Goal: Leave review/rating

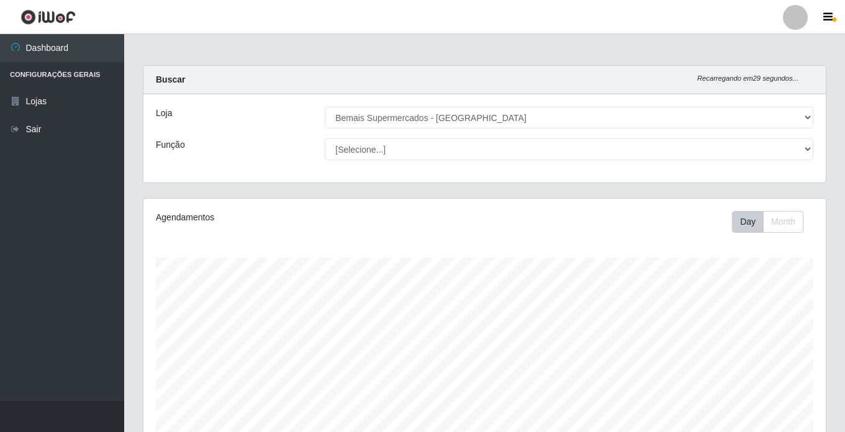
select select "250"
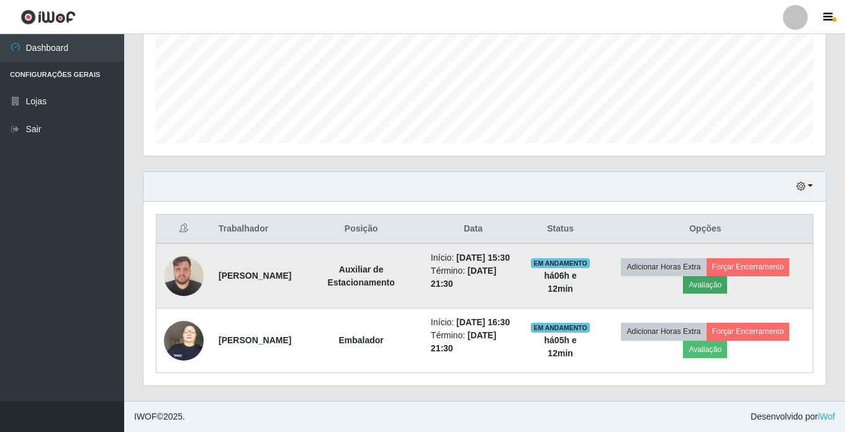
scroll to position [258, 682]
click at [727, 276] on button "Avaliação" at bounding box center [705, 284] width 44 height 17
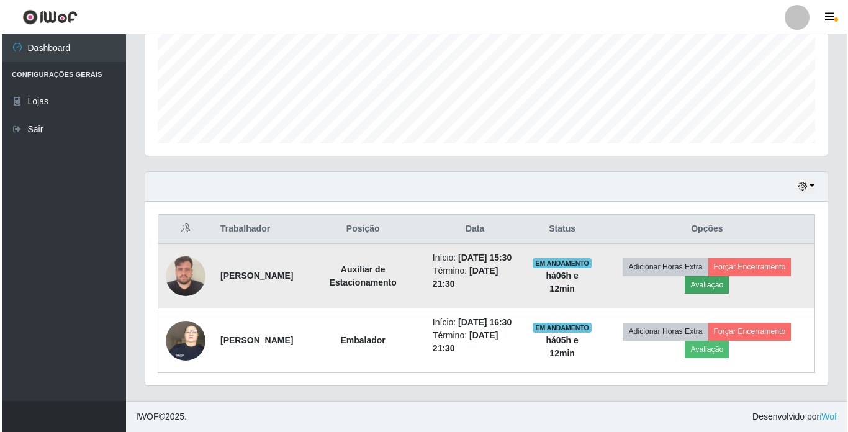
scroll to position [258, 676]
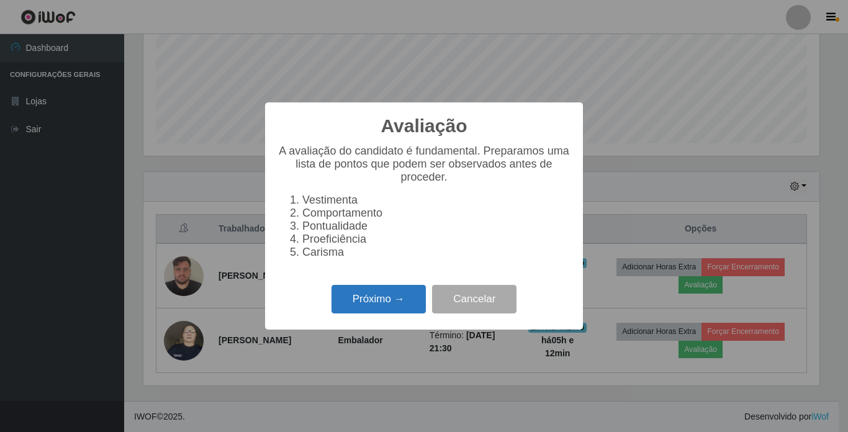
click at [400, 310] on button "Próximo →" at bounding box center [378, 299] width 94 height 29
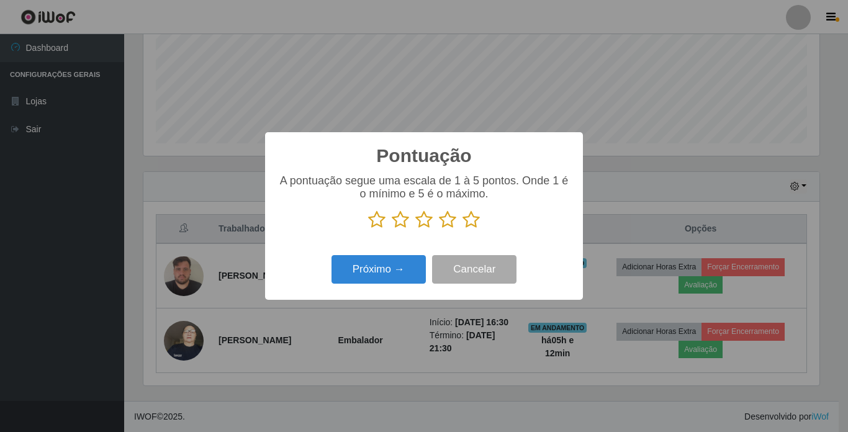
scroll to position [620298, 619879]
click at [468, 224] on icon at bounding box center [470, 219] width 17 height 19
click at [462, 229] on input "radio" at bounding box center [462, 229] width 0 height 0
click at [379, 267] on button "Próximo →" at bounding box center [378, 269] width 94 height 29
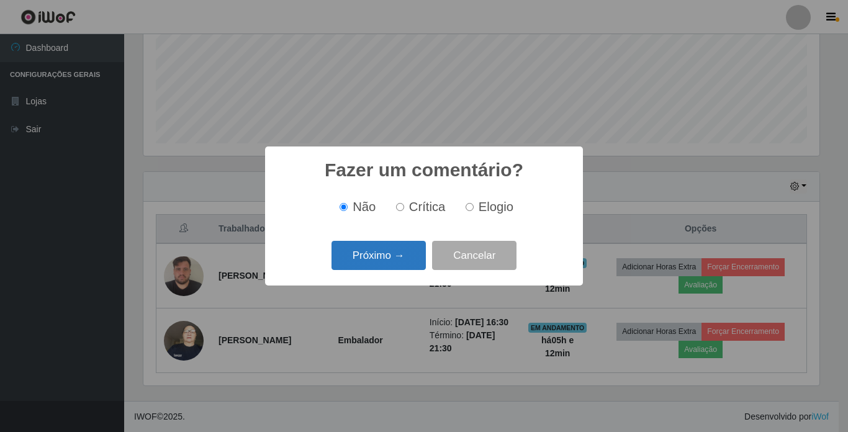
click at [392, 249] on button "Próximo →" at bounding box center [378, 255] width 94 height 29
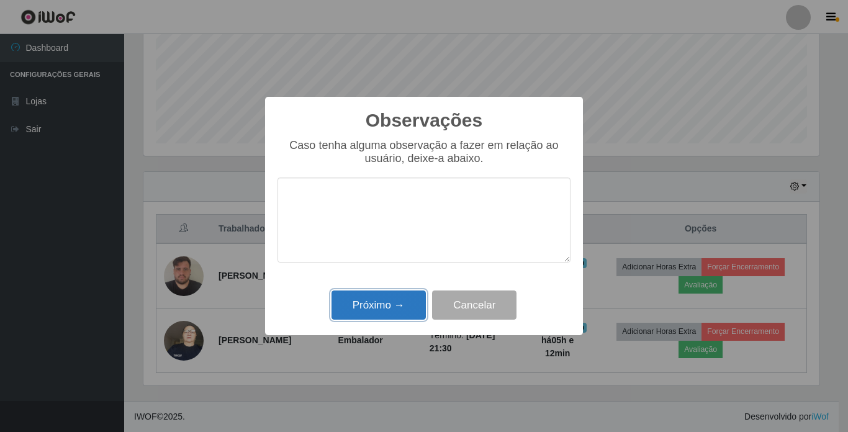
click at [387, 302] on button "Próximo →" at bounding box center [378, 304] width 94 height 29
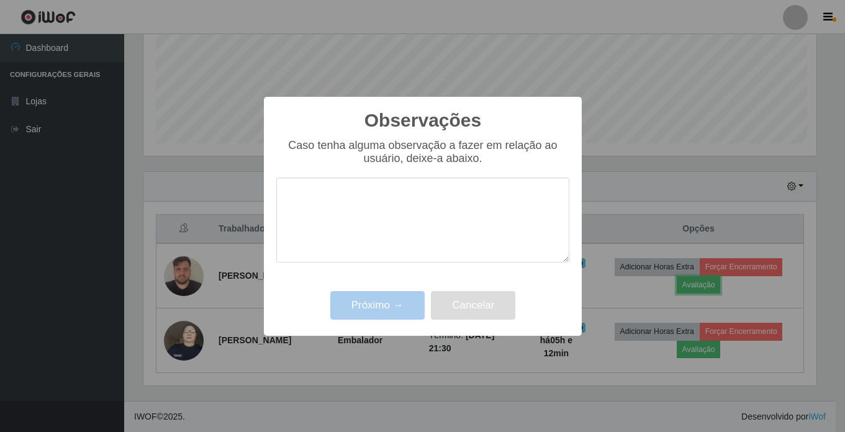
scroll to position [258, 682]
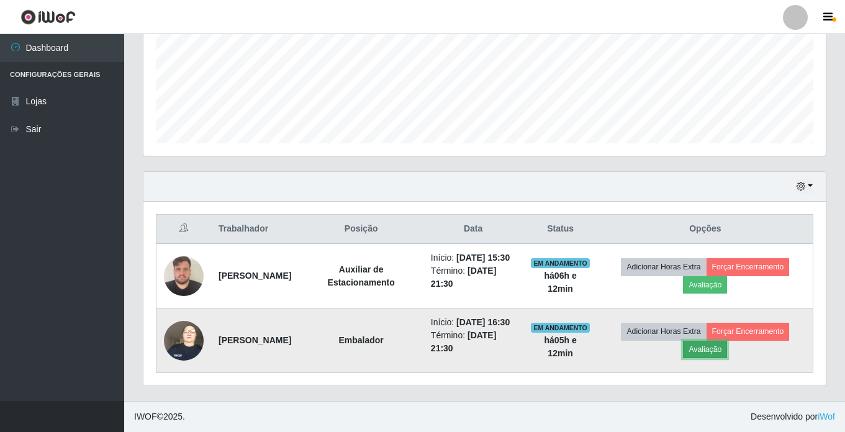
click at [727, 341] on button "Avaliação" at bounding box center [705, 349] width 44 height 17
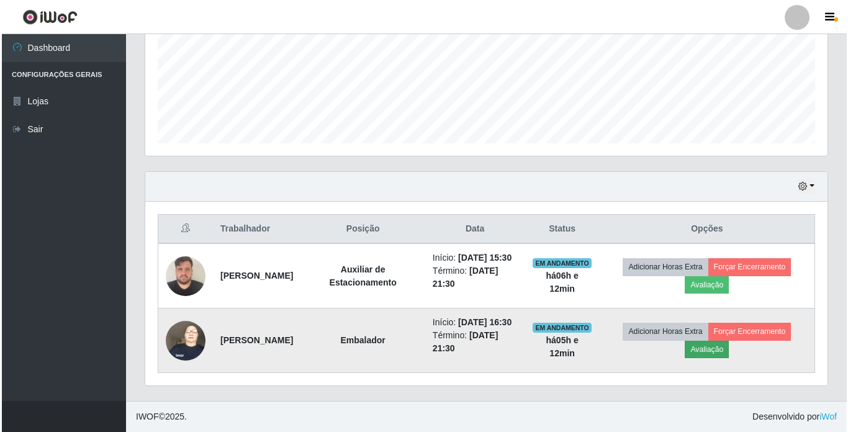
scroll to position [258, 676]
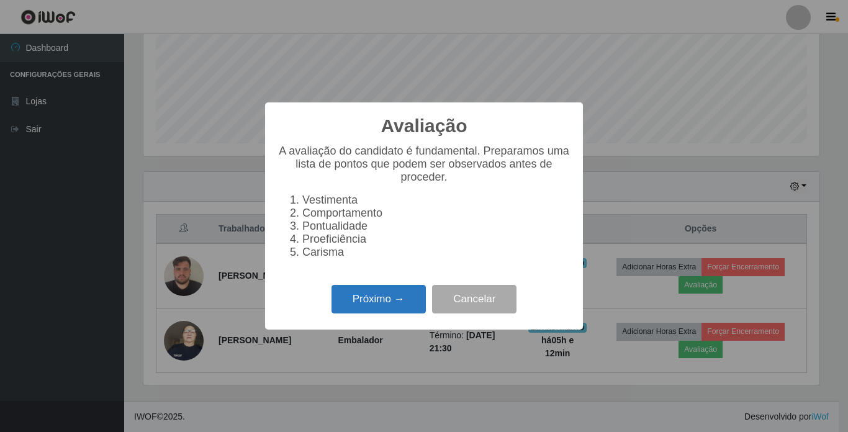
click at [358, 310] on button "Próximo →" at bounding box center [378, 299] width 94 height 29
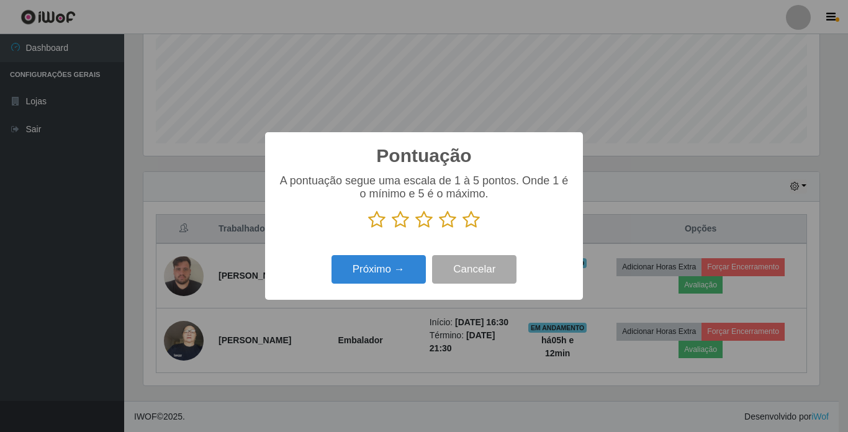
click at [463, 222] on icon at bounding box center [470, 219] width 17 height 19
click at [462, 229] on input "radio" at bounding box center [462, 229] width 0 height 0
click at [410, 264] on button "Próximo →" at bounding box center [378, 269] width 94 height 29
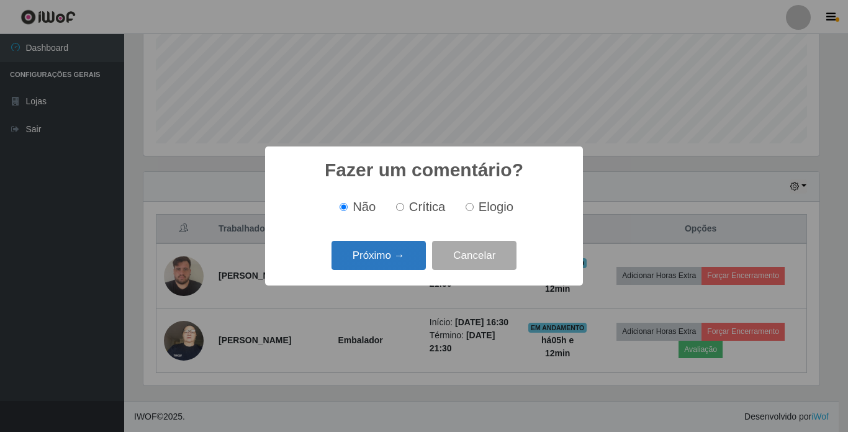
click at [406, 265] on button "Próximo →" at bounding box center [378, 255] width 94 height 29
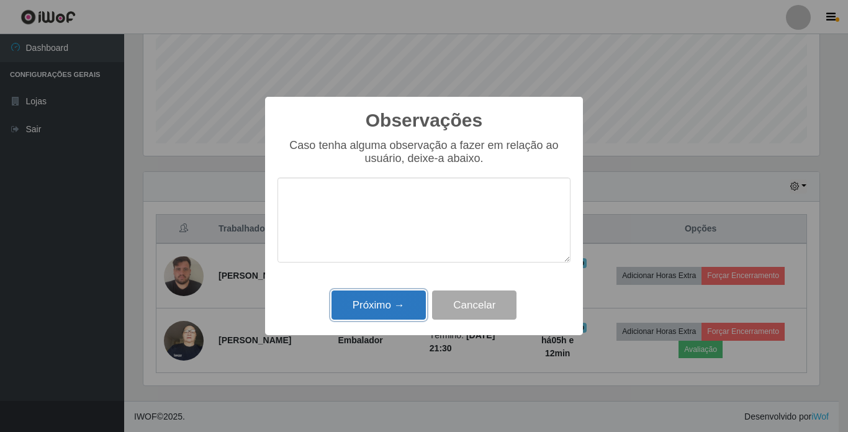
click at [393, 300] on button "Próximo →" at bounding box center [378, 304] width 94 height 29
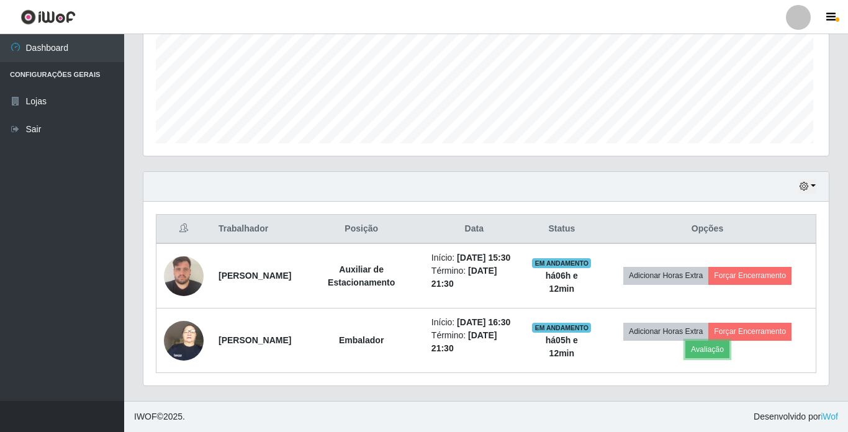
scroll to position [258, 682]
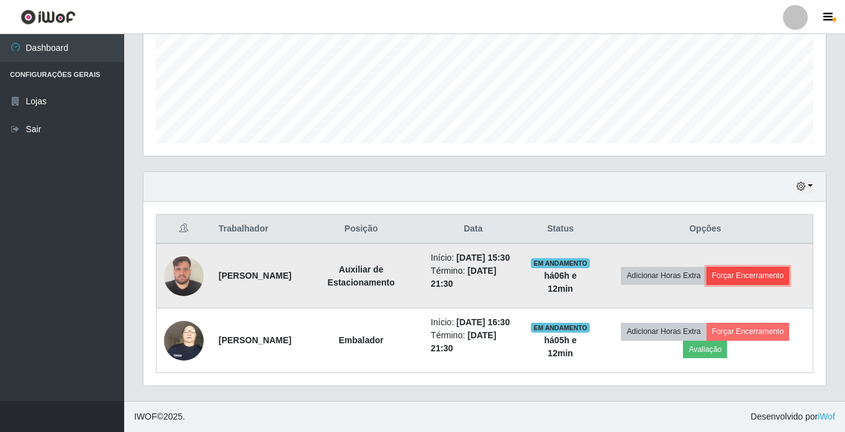
click at [786, 267] on button "Forçar Encerramento" at bounding box center [747, 275] width 83 height 17
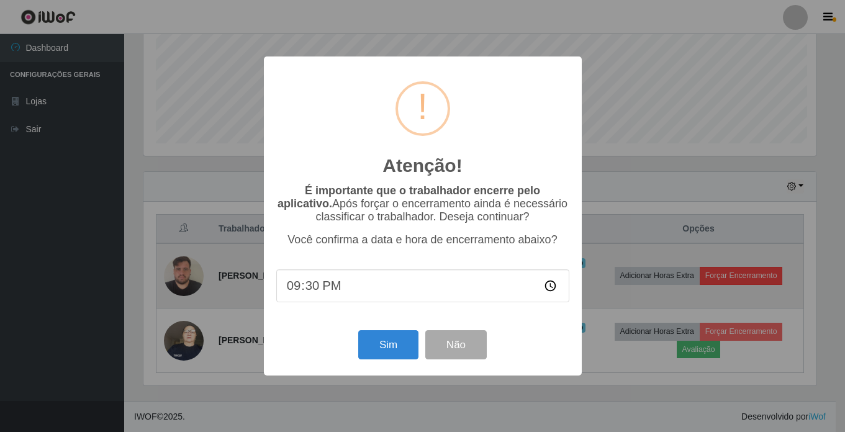
scroll to position [258, 676]
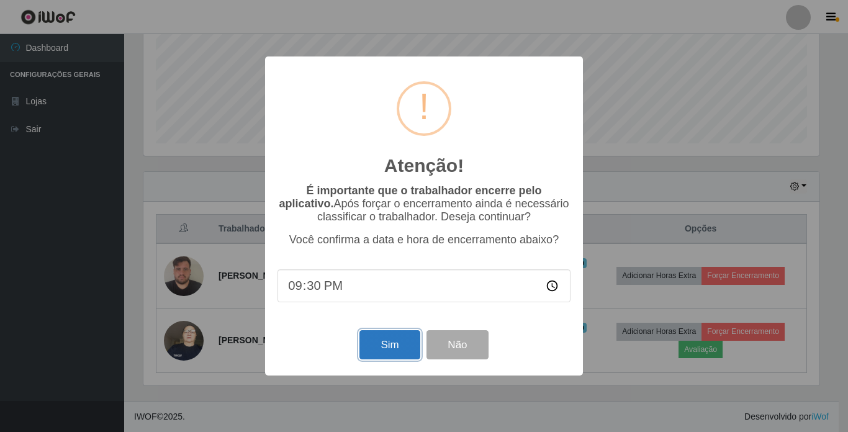
click at [377, 340] on button "Sim" at bounding box center [389, 344] width 60 height 29
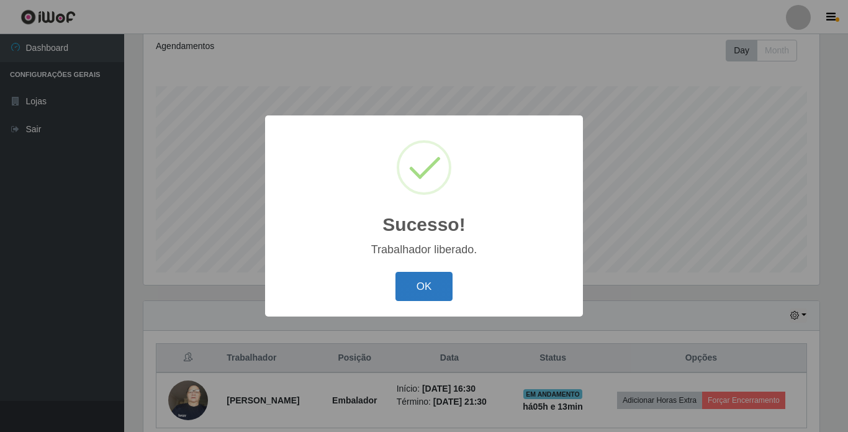
click at [446, 288] on button "OK" at bounding box center [424, 286] width 58 height 29
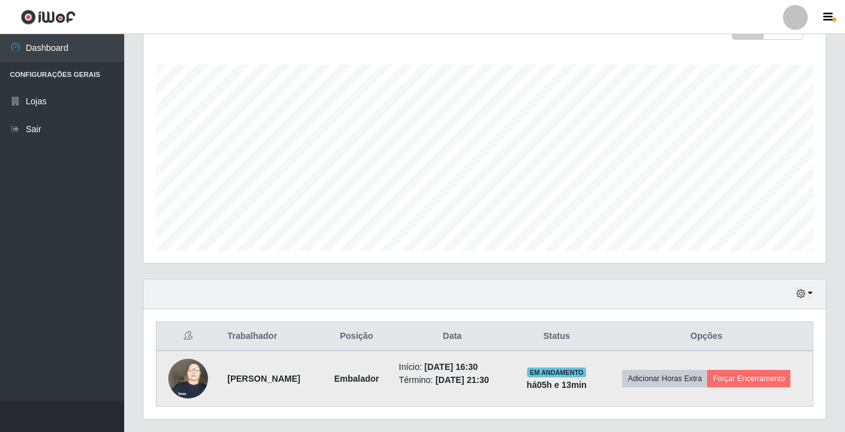
scroll to position [227, 0]
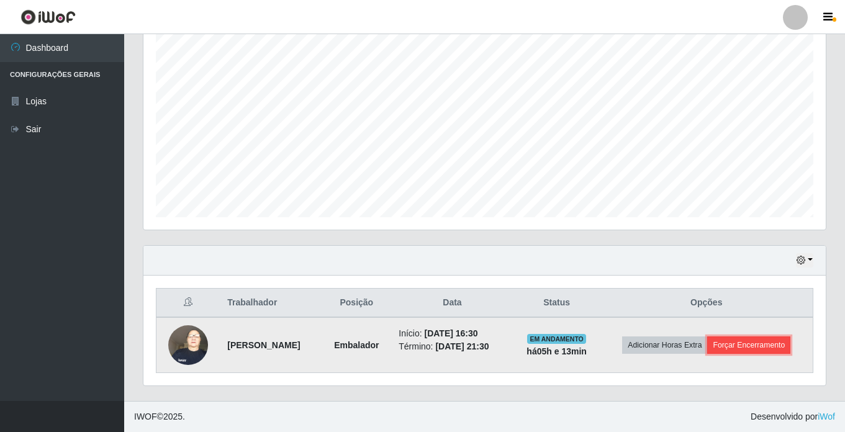
click at [779, 344] on button "Forçar Encerramento" at bounding box center [748, 344] width 83 height 17
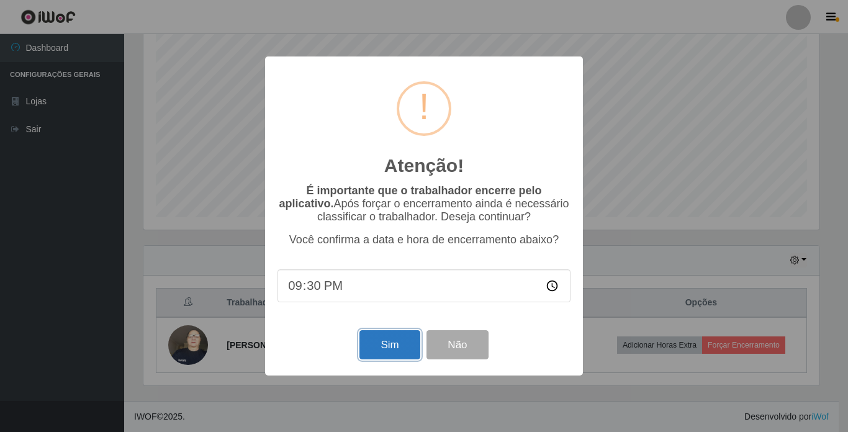
click at [374, 343] on button "Sim" at bounding box center [389, 344] width 60 height 29
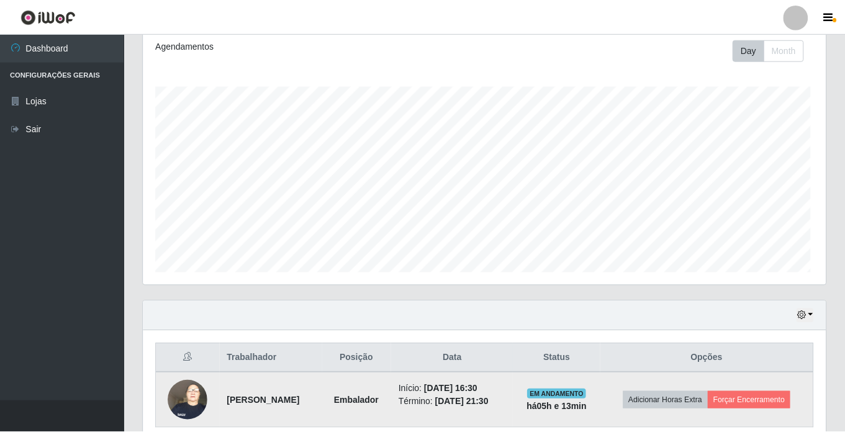
scroll to position [0, 0]
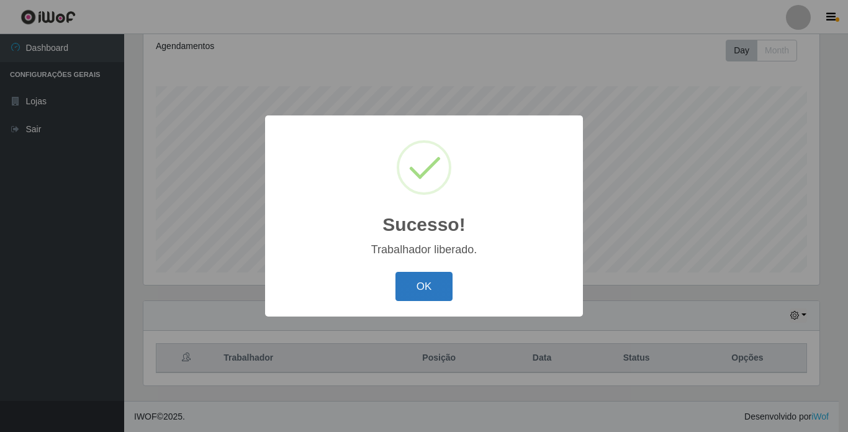
click at [447, 285] on button "OK" at bounding box center [424, 286] width 58 height 29
